Goal: Use online tool/utility: Utilize a website feature to perform a specific function

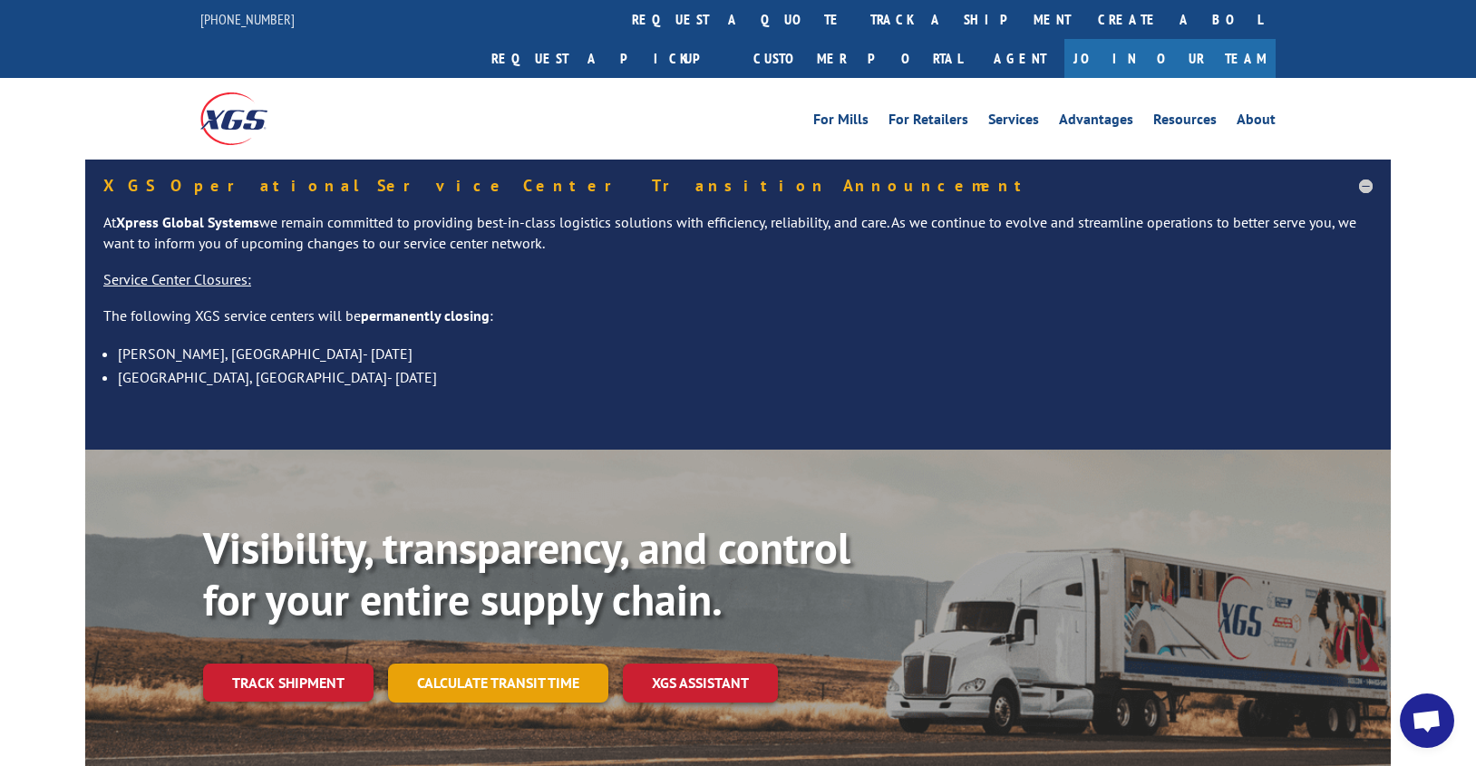
click at [540, 664] on link "Calculate transit time" at bounding box center [498, 683] width 220 height 39
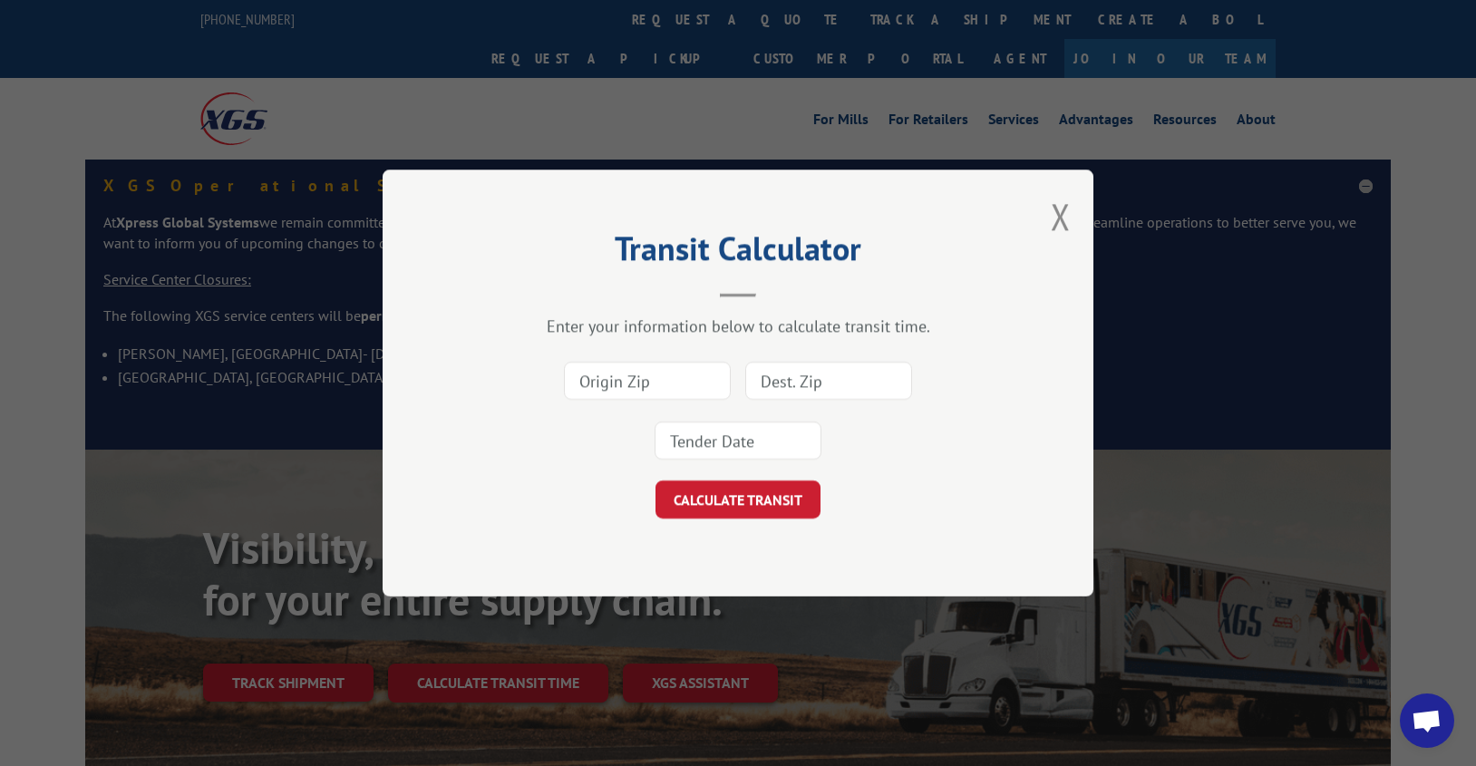
click at [619, 382] on input at bounding box center [647, 381] width 167 height 38
type input "30721"
click at [799, 381] on input at bounding box center [828, 381] width 167 height 38
type input "15330"
click at [754, 427] on input at bounding box center [737, 441] width 167 height 38
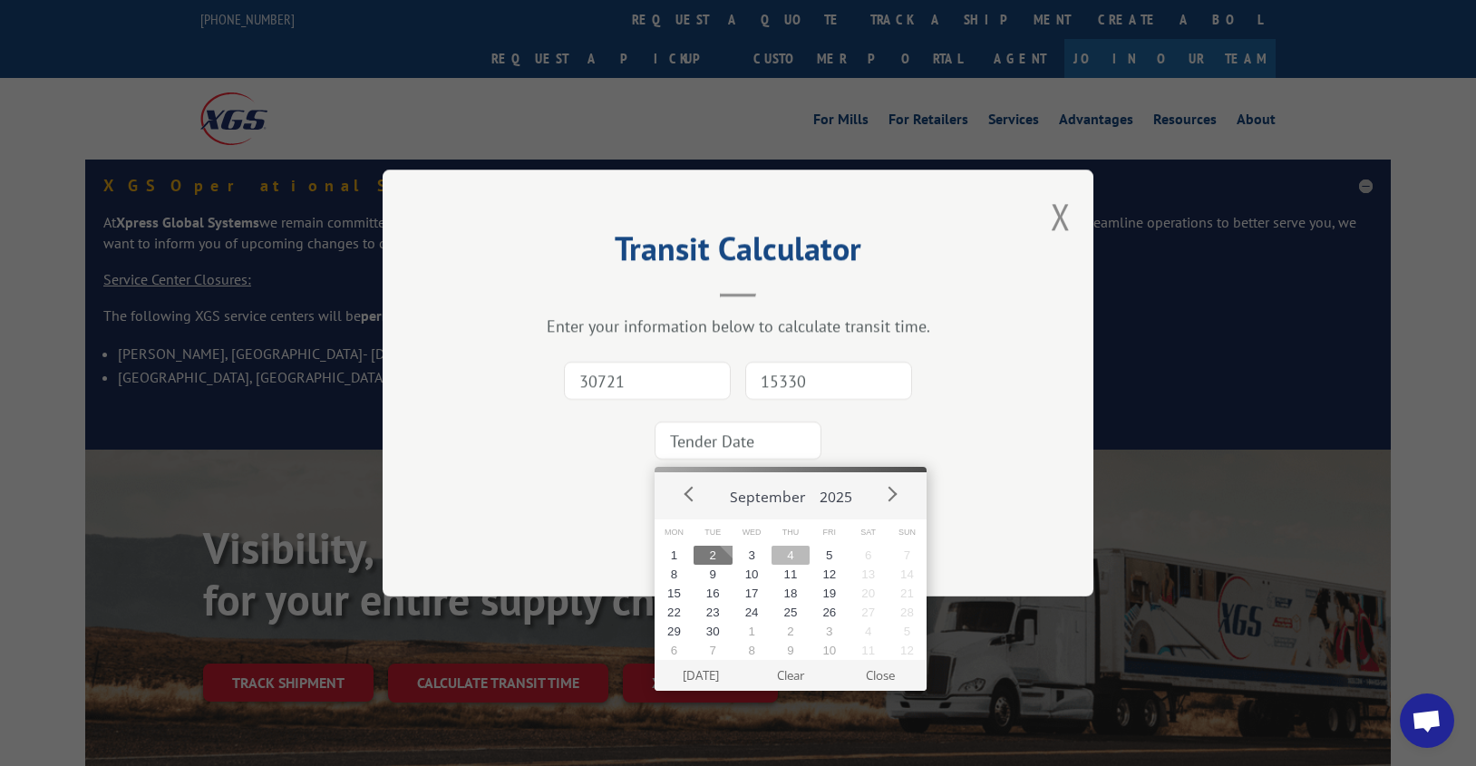
click at [786, 555] on button "4" at bounding box center [790, 555] width 39 height 19
type input "[DATE]"
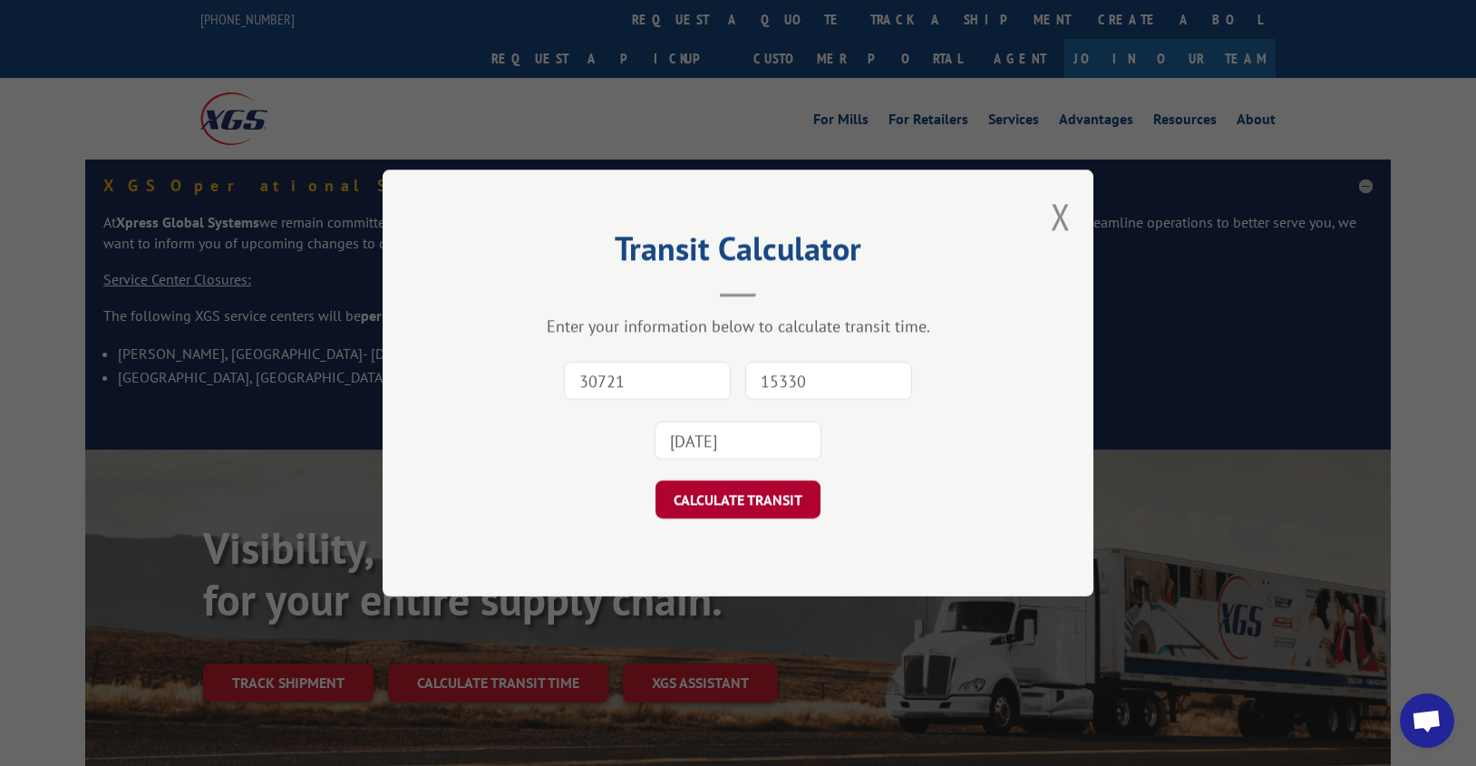
click at [739, 503] on button "CALCULATE TRANSIT" at bounding box center [737, 499] width 165 height 38
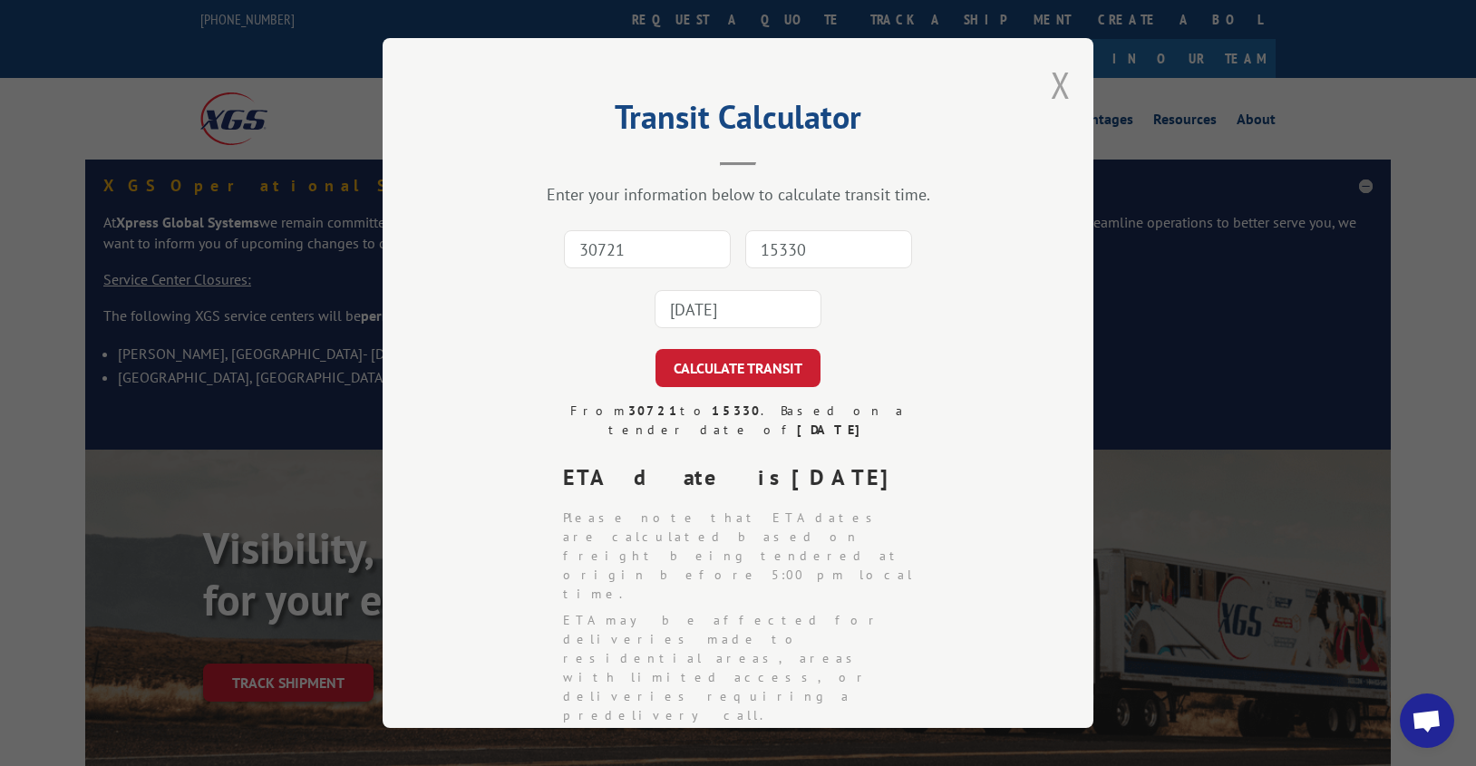
click at [1052, 96] on button "Close modal" at bounding box center [1061, 85] width 20 height 48
